Goal: Information Seeking & Learning: Learn about a topic

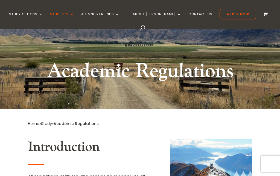
scroll to position [39, 0]
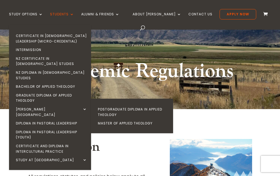
click at [116, 105] on link "Postgraduate Diploma in Applied Theology" at bounding box center [134, 112] width 82 height 14
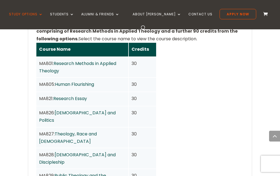
scroll to position [488, 0]
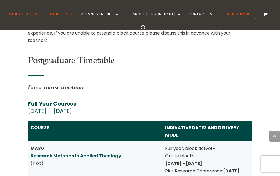
scroll to position [2473, 0]
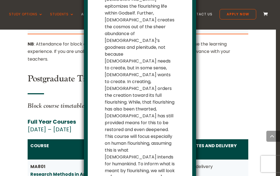
scroll to position [53, 0]
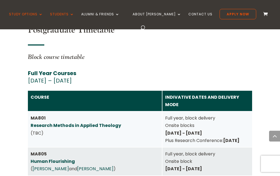
scroll to position [2504, 0]
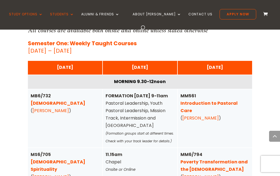
scroll to position [1370, 0]
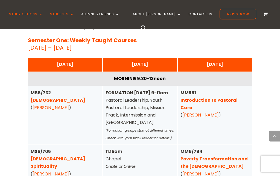
click at [54, 161] on link "Christian Spirituality" at bounding box center [58, 163] width 55 height 14
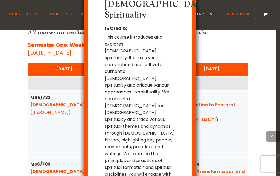
scroll to position [26, 0]
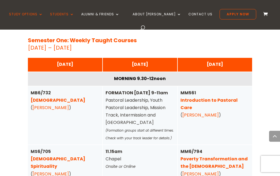
scroll to position [0, 0]
click at [189, 164] on link "Poverty Transformation and the Gospel" at bounding box center [214, 162] width 67 height 14
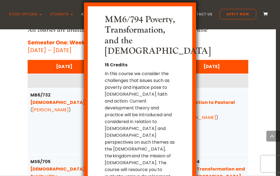
scroll to position [1379, 0]
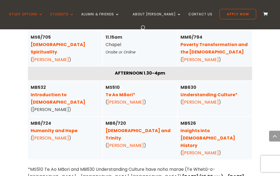
scroll to position [1485, 0]
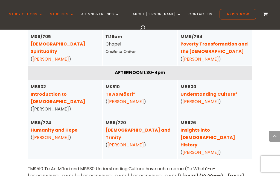
click at [43, 132] on link "Humanity and Hope" at bounding box center [54, 130] width 47 height 6
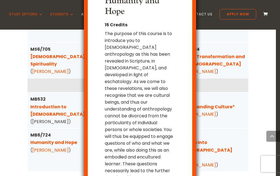
scroll to position [29, 0]
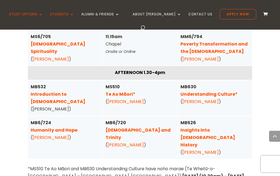
scroll to position [0, 0]
click at [119, 132] on link "Christ and Trinity" at bounding box center [138, 134] width 65 height 14
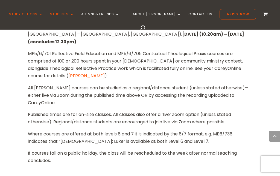
scroll to position [1641, 0]
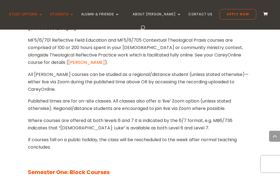
click at [109, 164] on link "Course Descriptions" at bounding box center [134, 168] width 82 height 9
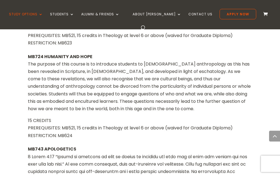
scroll to position [3655, 0]
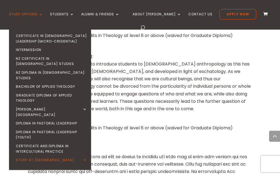
click at [27, 91] on link "Graduate Diploma of Applied Theology" at bounding box center [51, 98] width 82 height 14
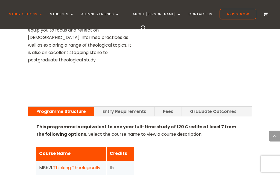
scroll to position [382, 0]
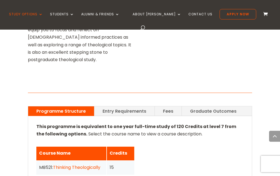
click at [207, 106] on link "Graduate Outcomes" at bounding box center [213, 111] width 63 height 10
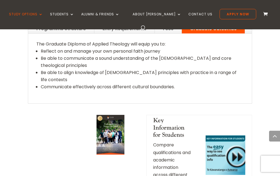
scroll to position [465, 0]
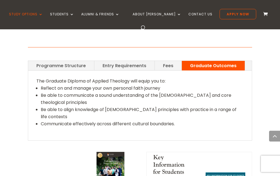
click at [62, 61] on link "Programme Structure" at bounding box center [61, 66] width 66 height 10
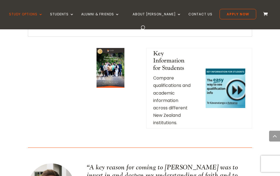
scroll to position [705, 0]
